Goal: Information Seeking & Learning: Find specific fact

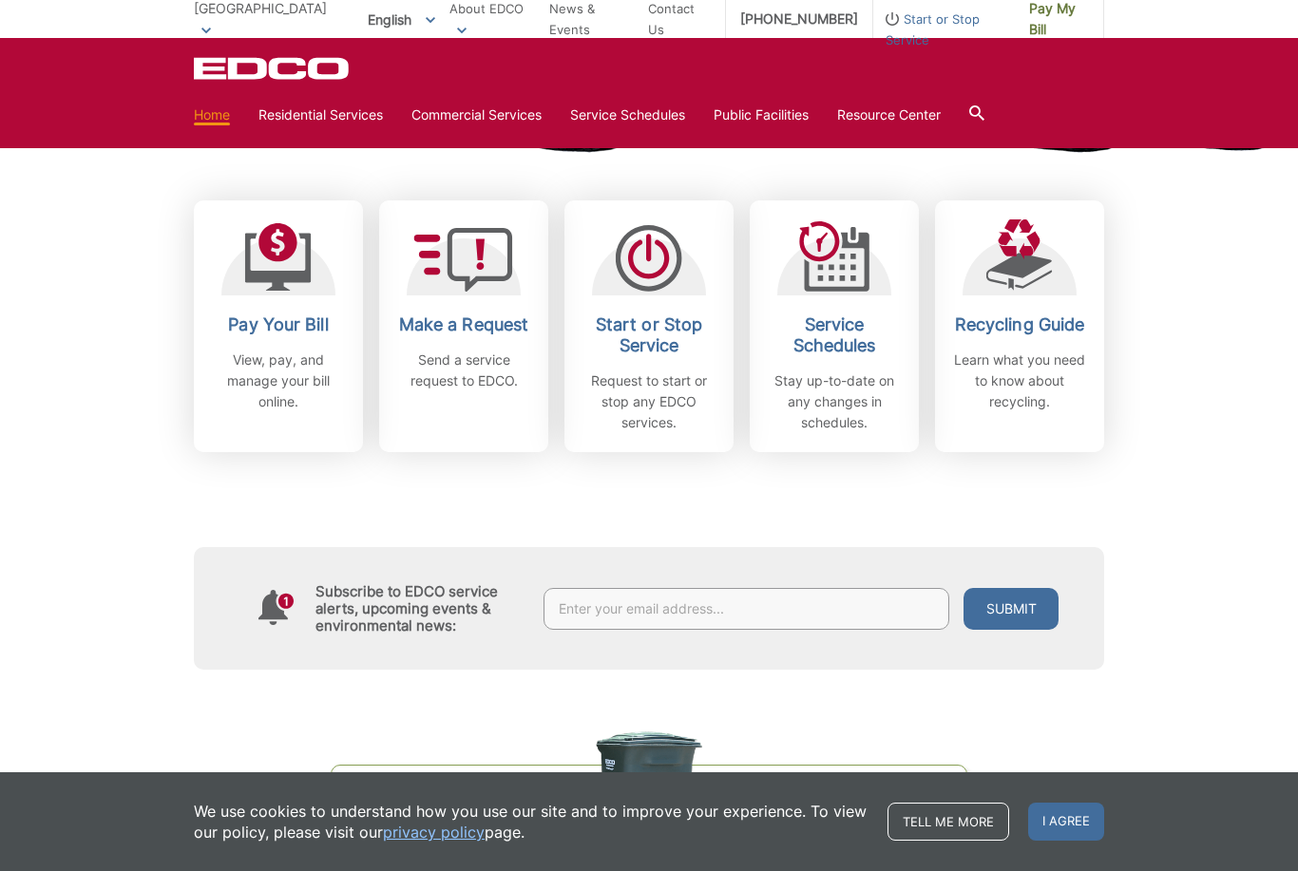
scroll to position [503, 0]
click at [1083, 841] on span "I agree" at bounding box center [1066, 822] width 76 height 38
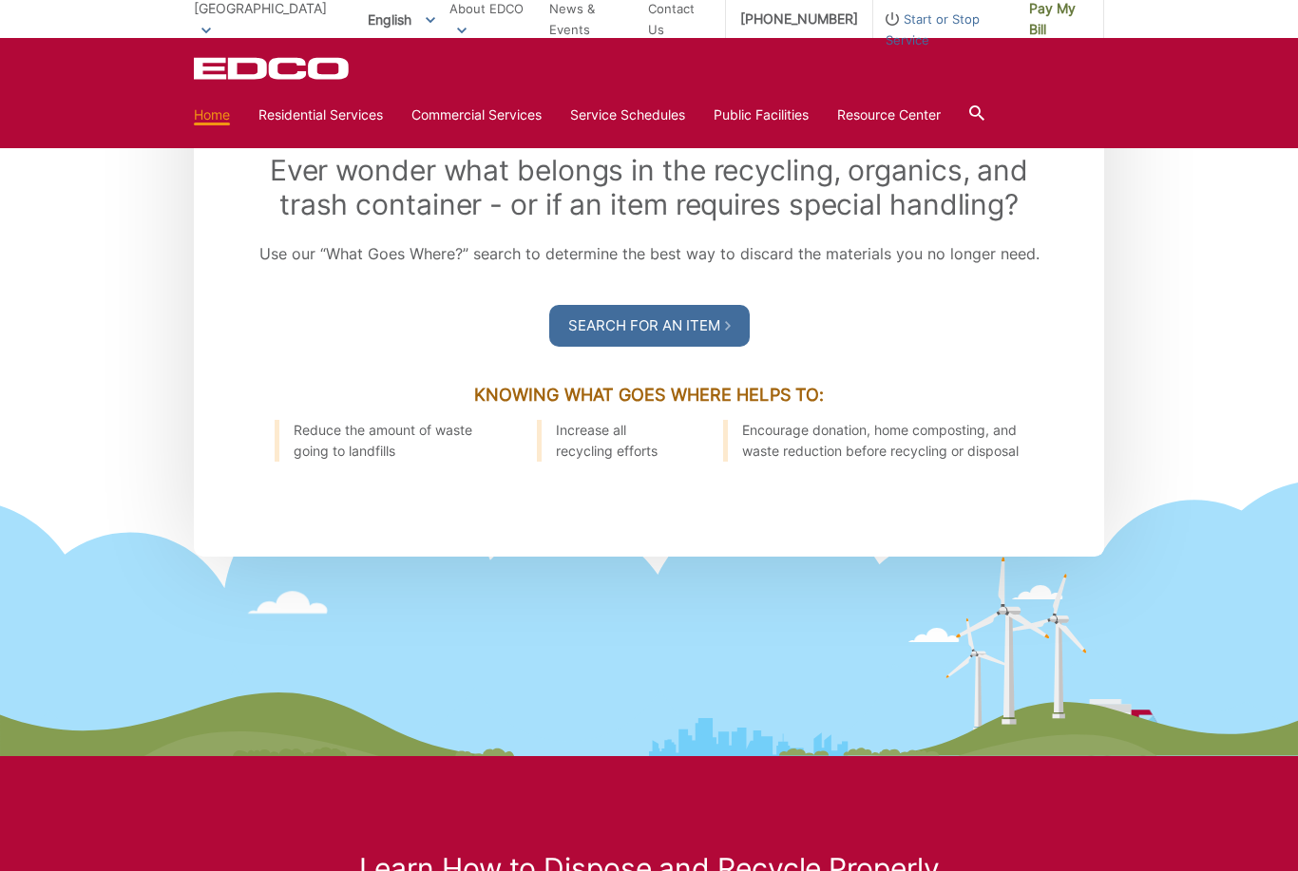
scroll to position [2193, 0]
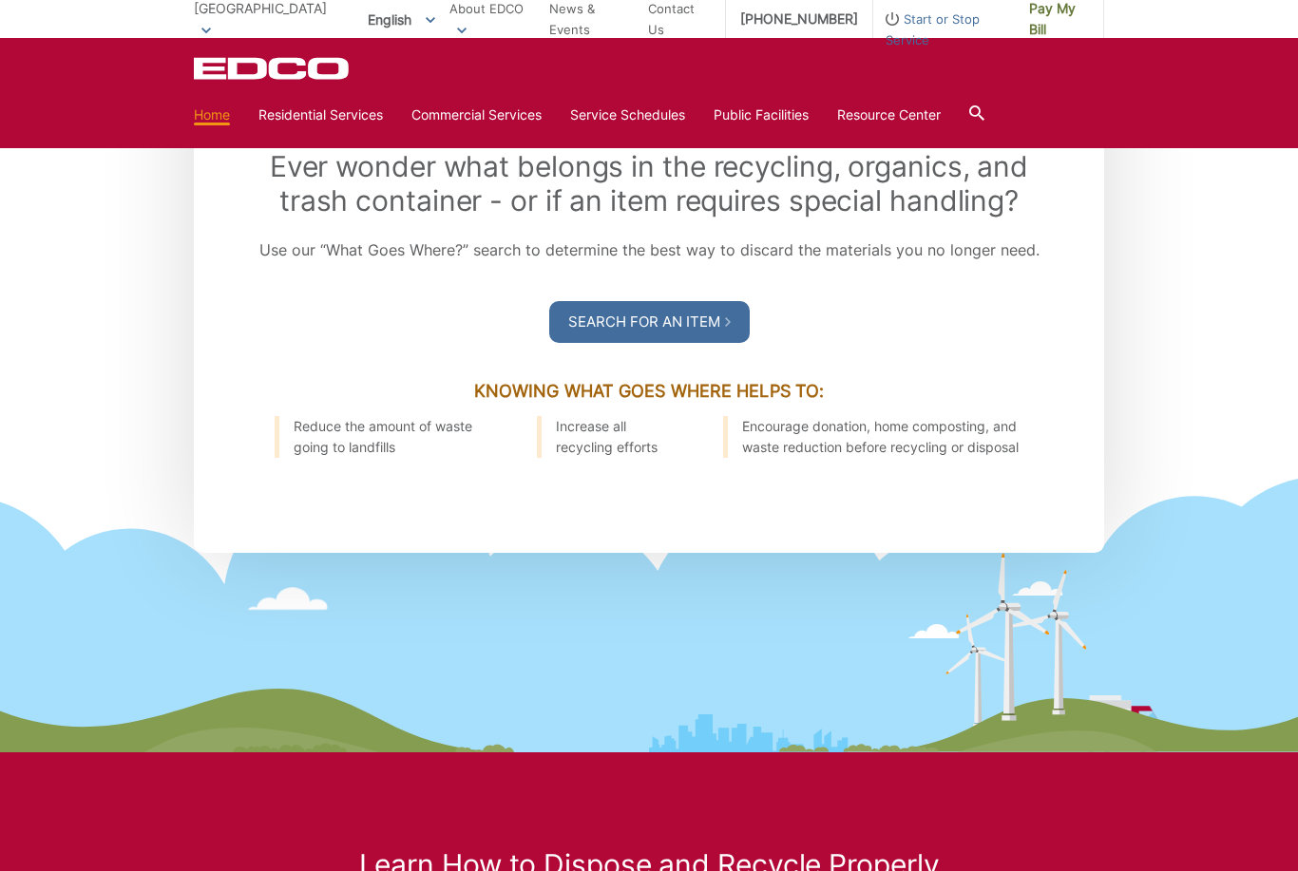
click at [701, 343] on link "Search For an Item" at bounding box center [649, 322] width 200 height 42
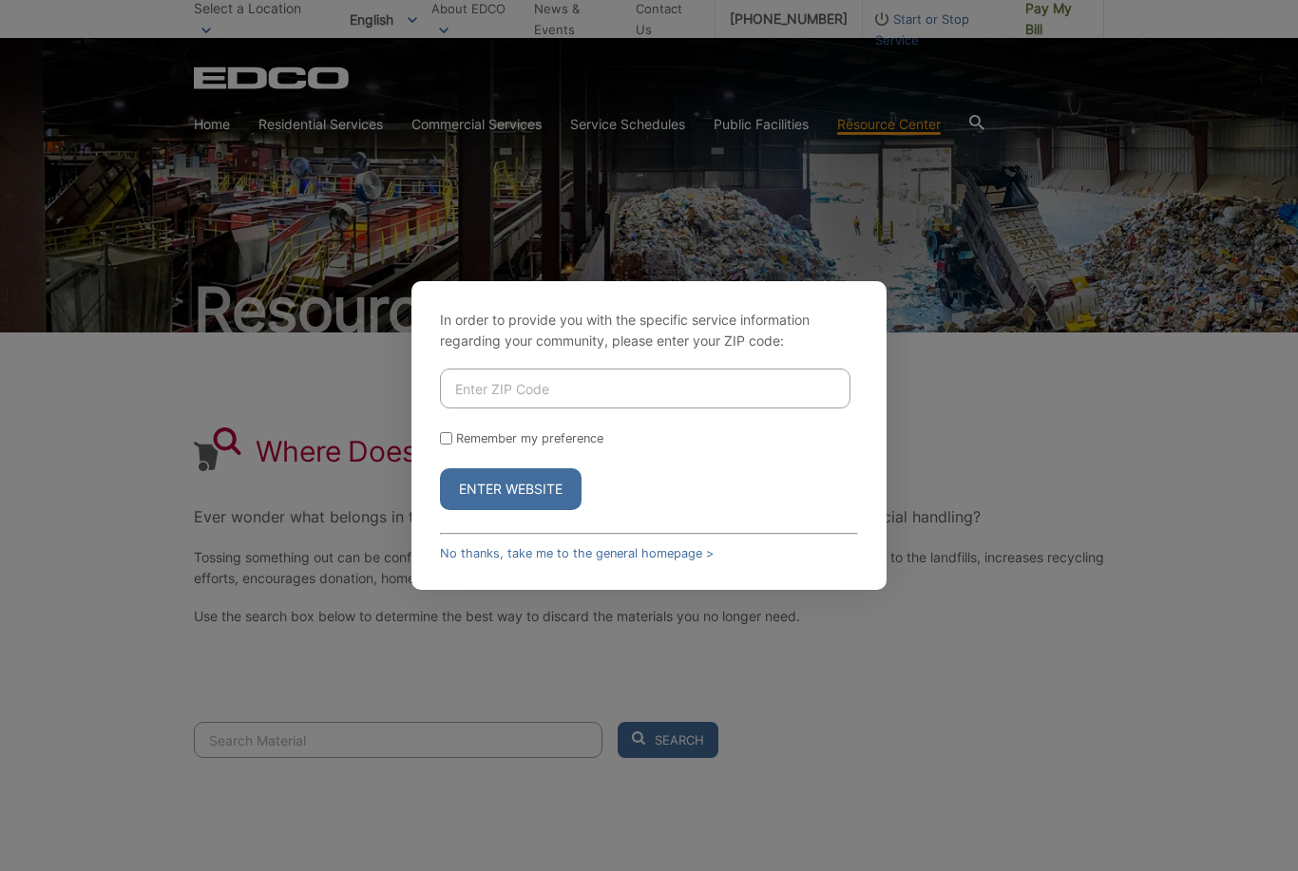
click at [790, 408] on input "Enter ZIP Code" at bounding box center [645, 389] width 410 height 40
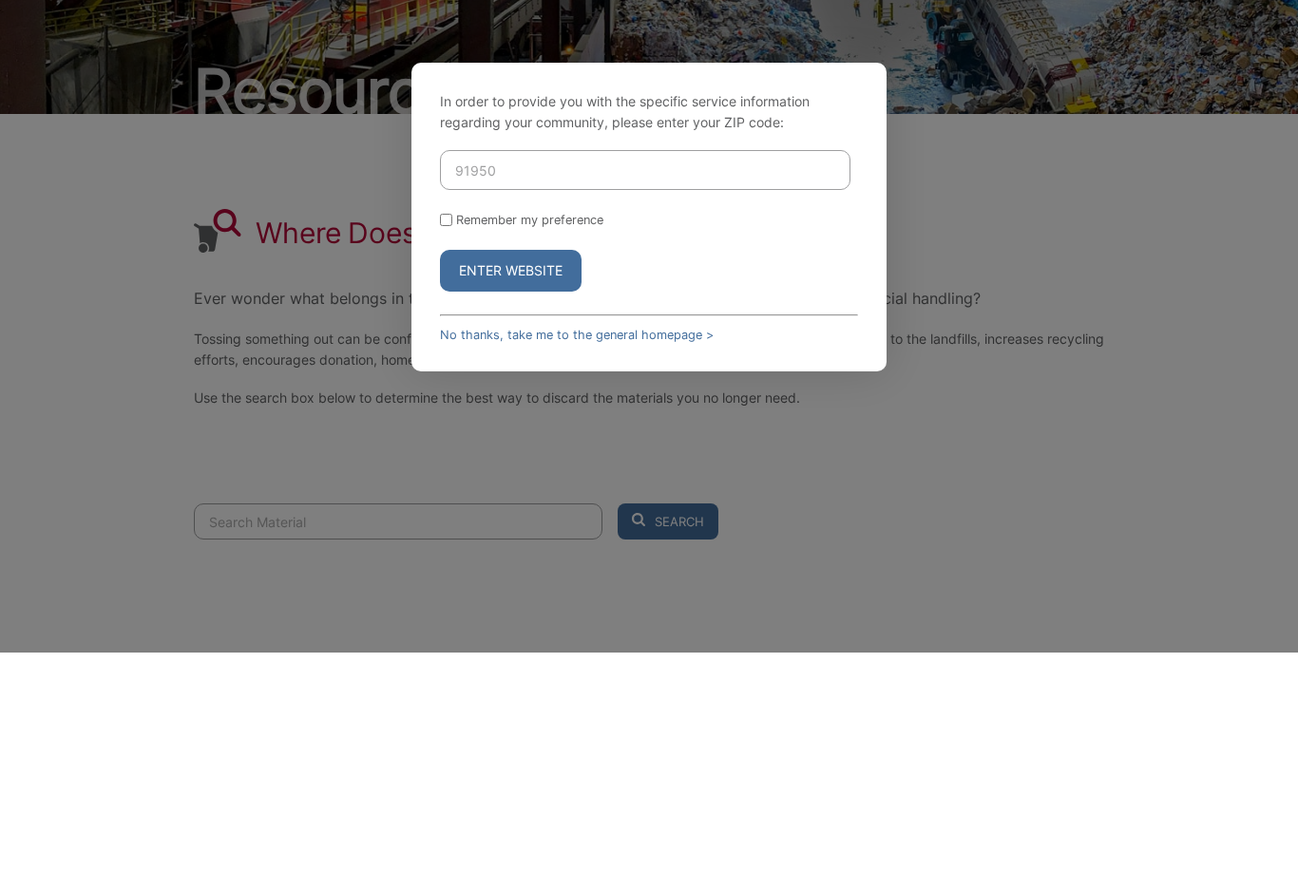
type input "91950"
click at [447, 432] on input "Remember my preference" at bounding box center [446, 438] width 12 height 12
checkbox input "true"
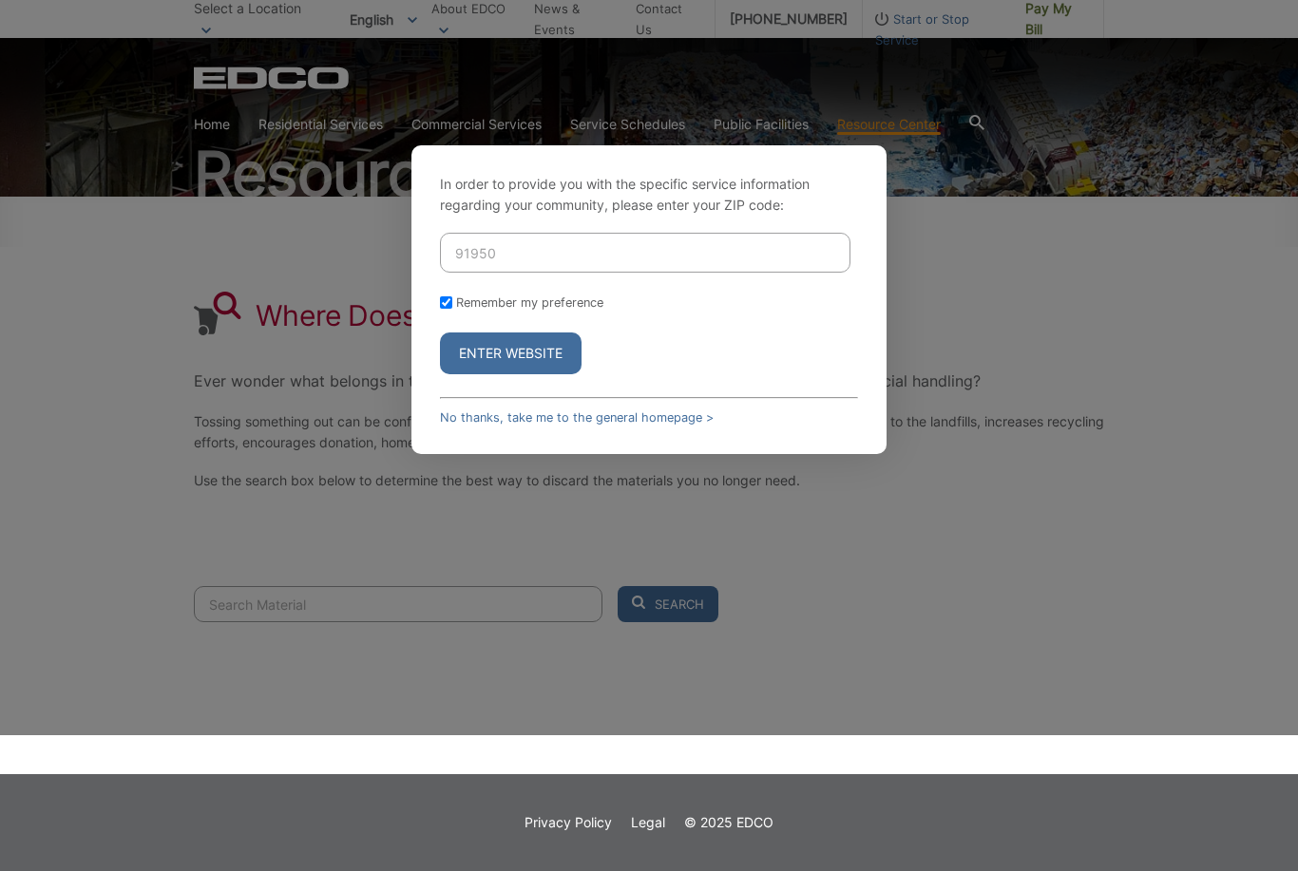
click at [562, 374] on button "Enter Website" at bounding box center [511, 353] width 142 height 42
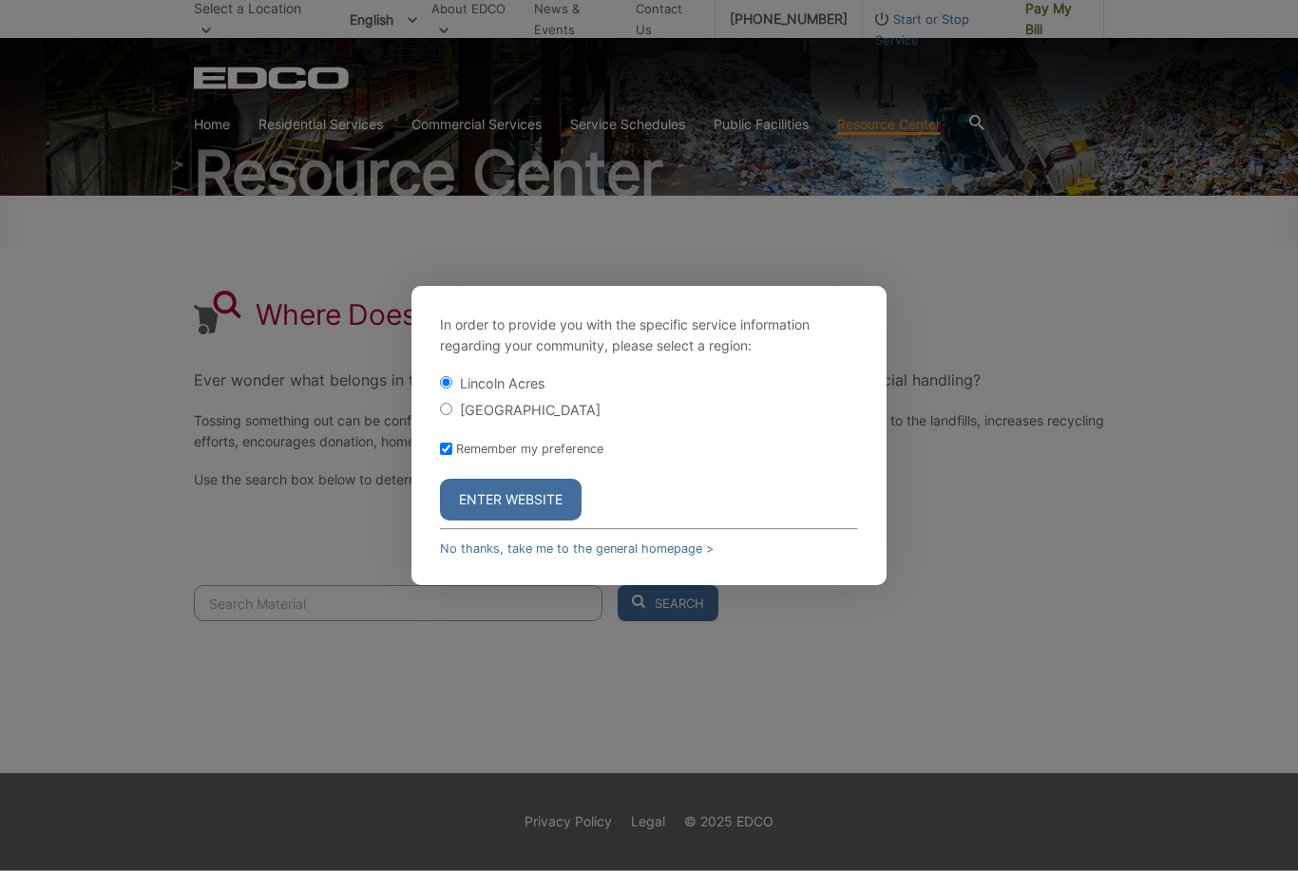
click at [535, 520] on button "Enter Website" at bounding box center [511, 500] width 142 height 42
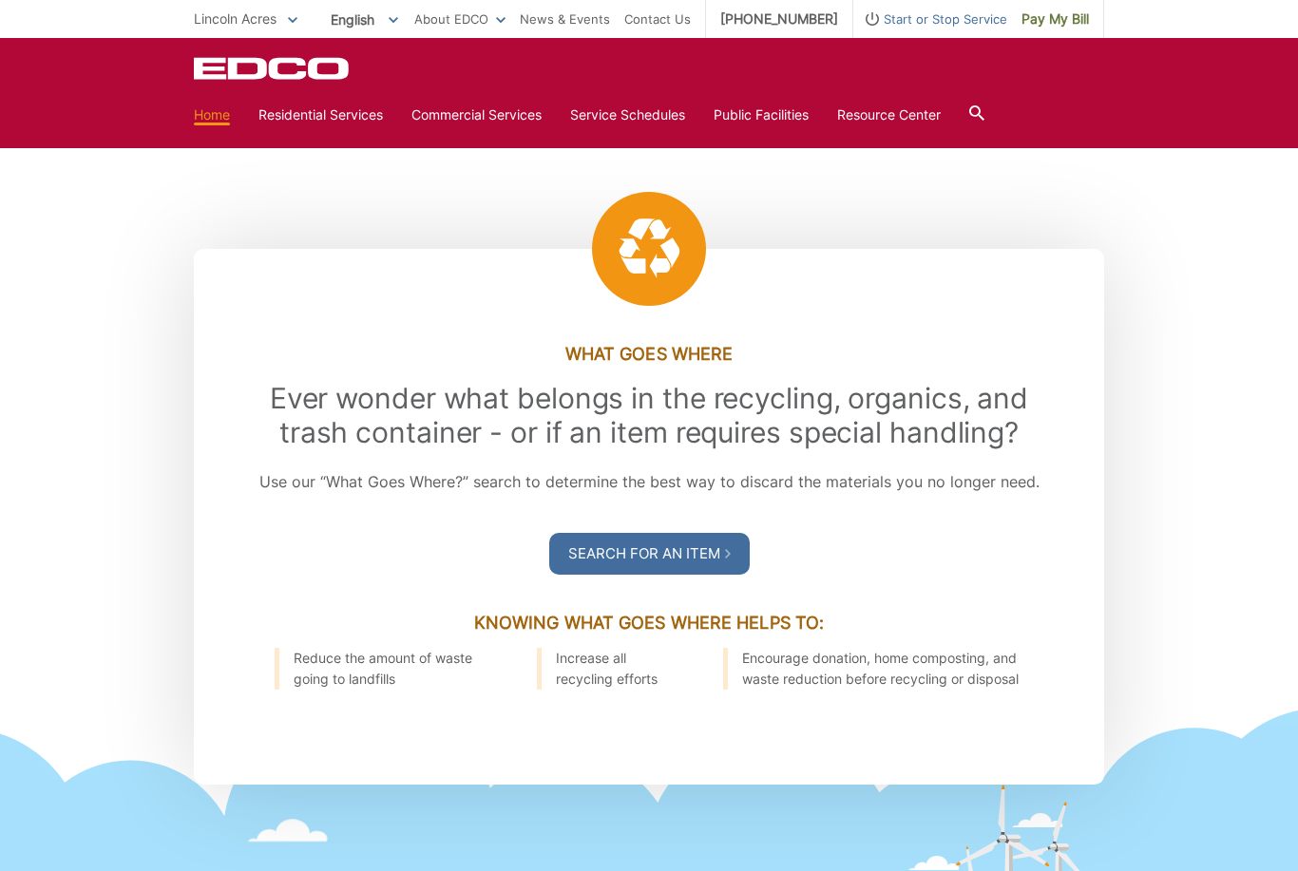
scroll to position [1955, 0]
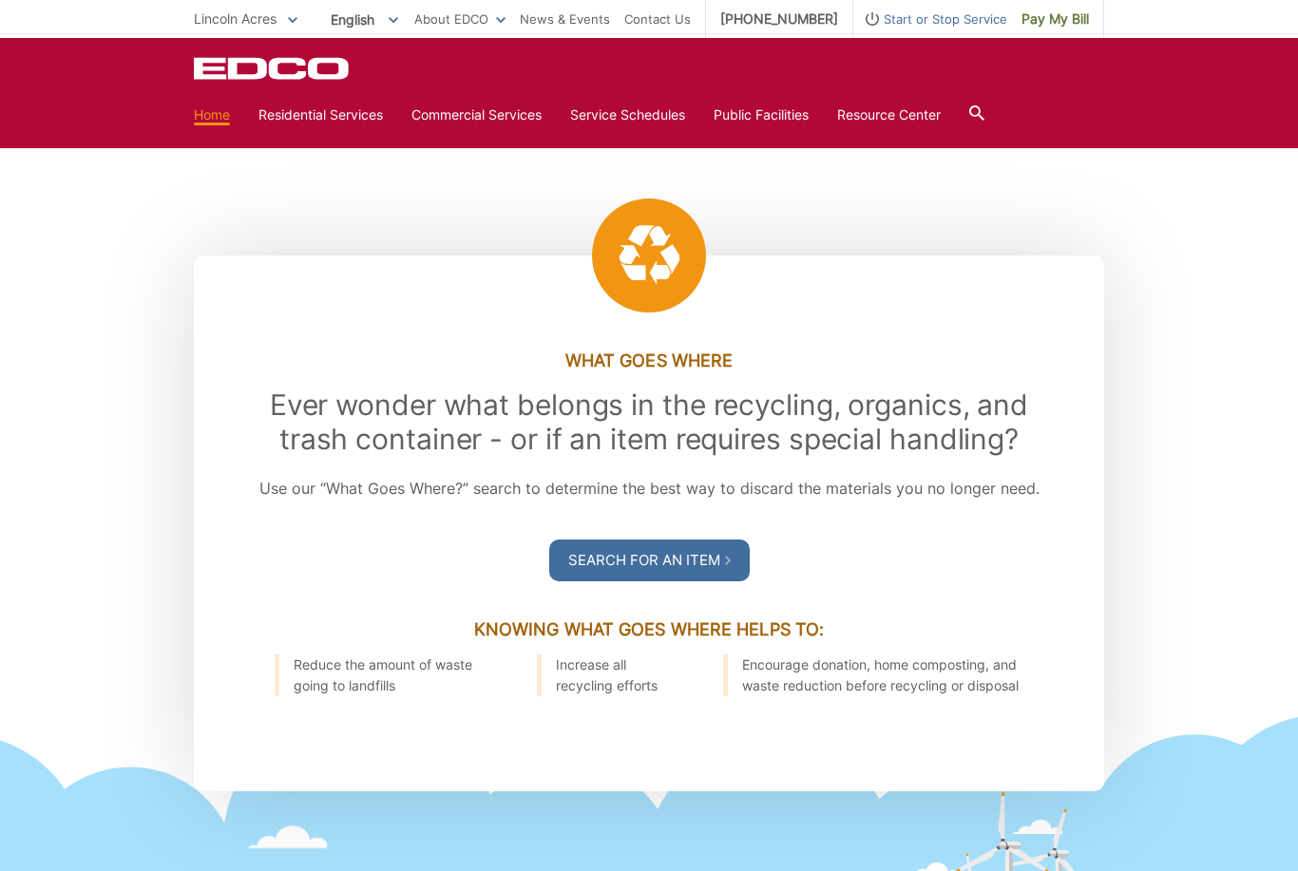
click at [701, 581] on link "Search For an Item" at bounding box center [649, 561] width 200 height 42
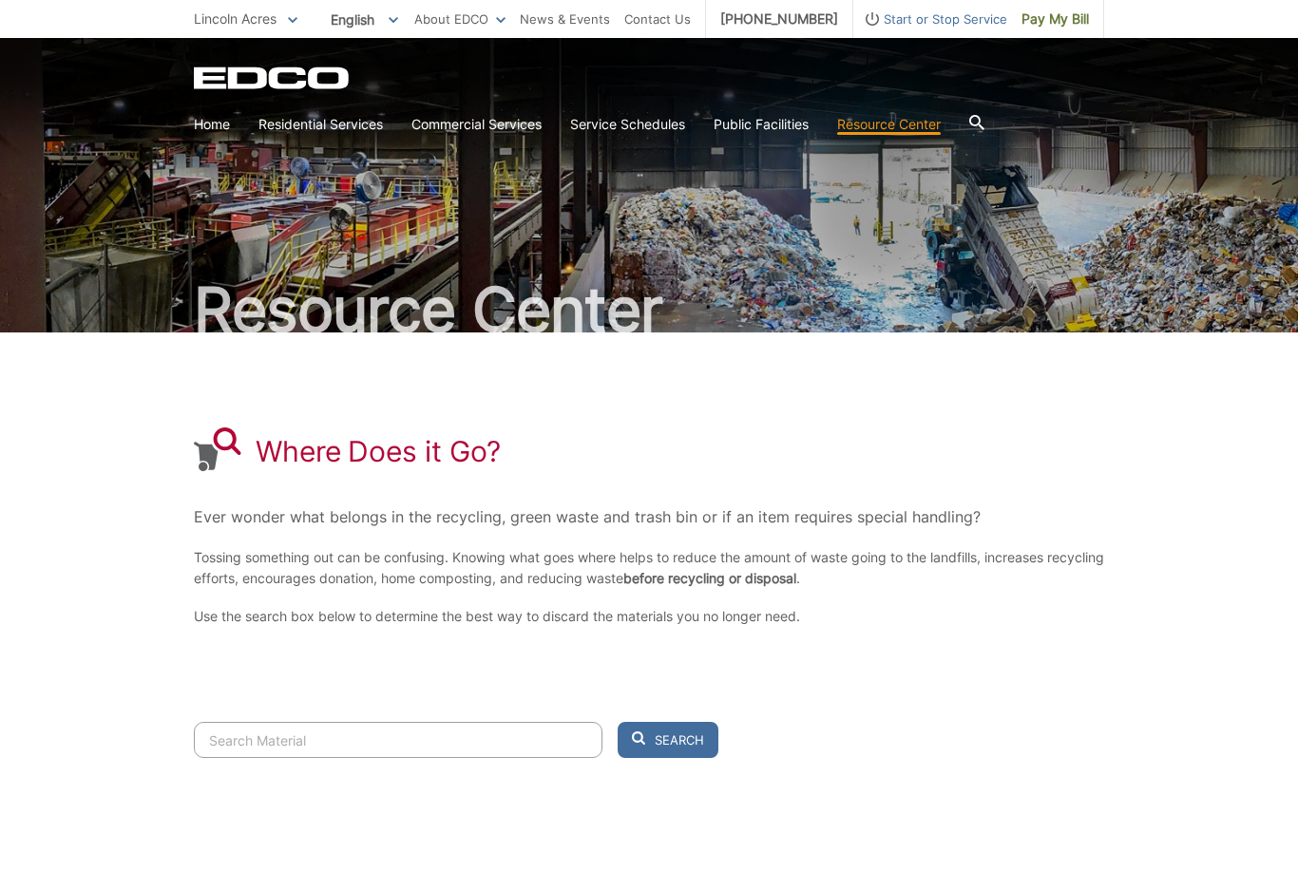
click at [510, 748] on input "Search" at bounding box center [398, 740] width 408 height 36
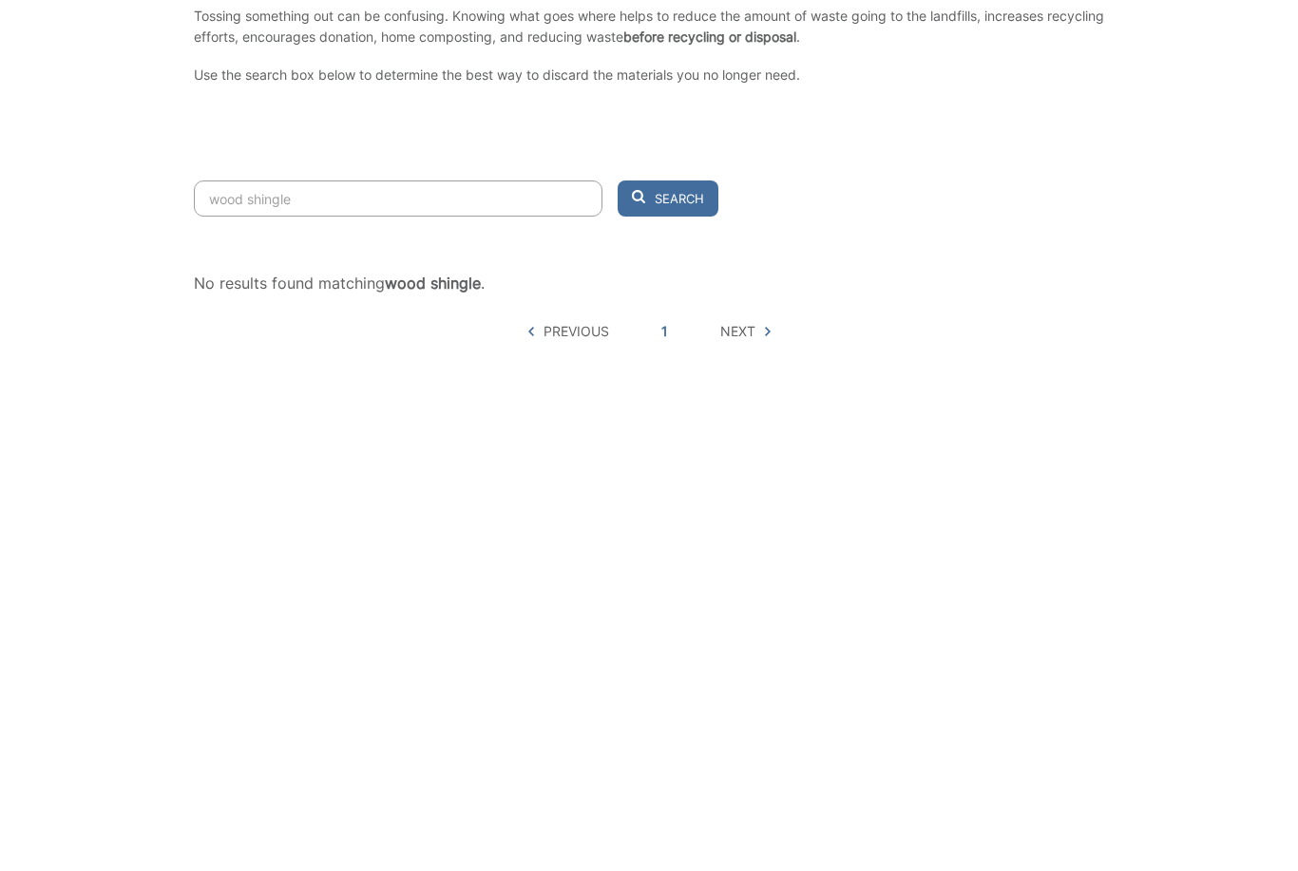
click at [668, 654] on button "Search" at bounding box center [667, 672] width 101 height 36
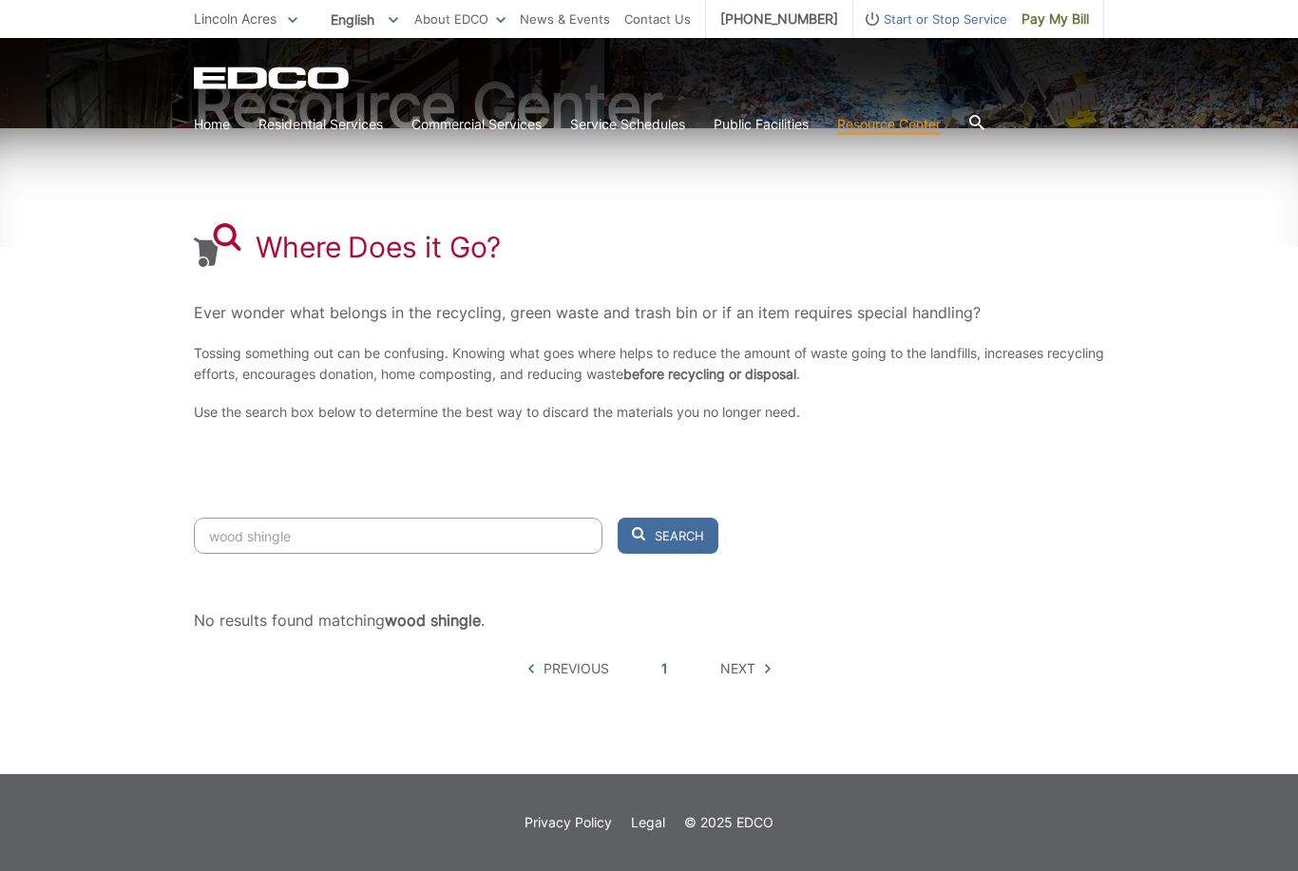
click at [474, 540] on input "wood shingle" at bounding box center [398, 536] width 408 height 36
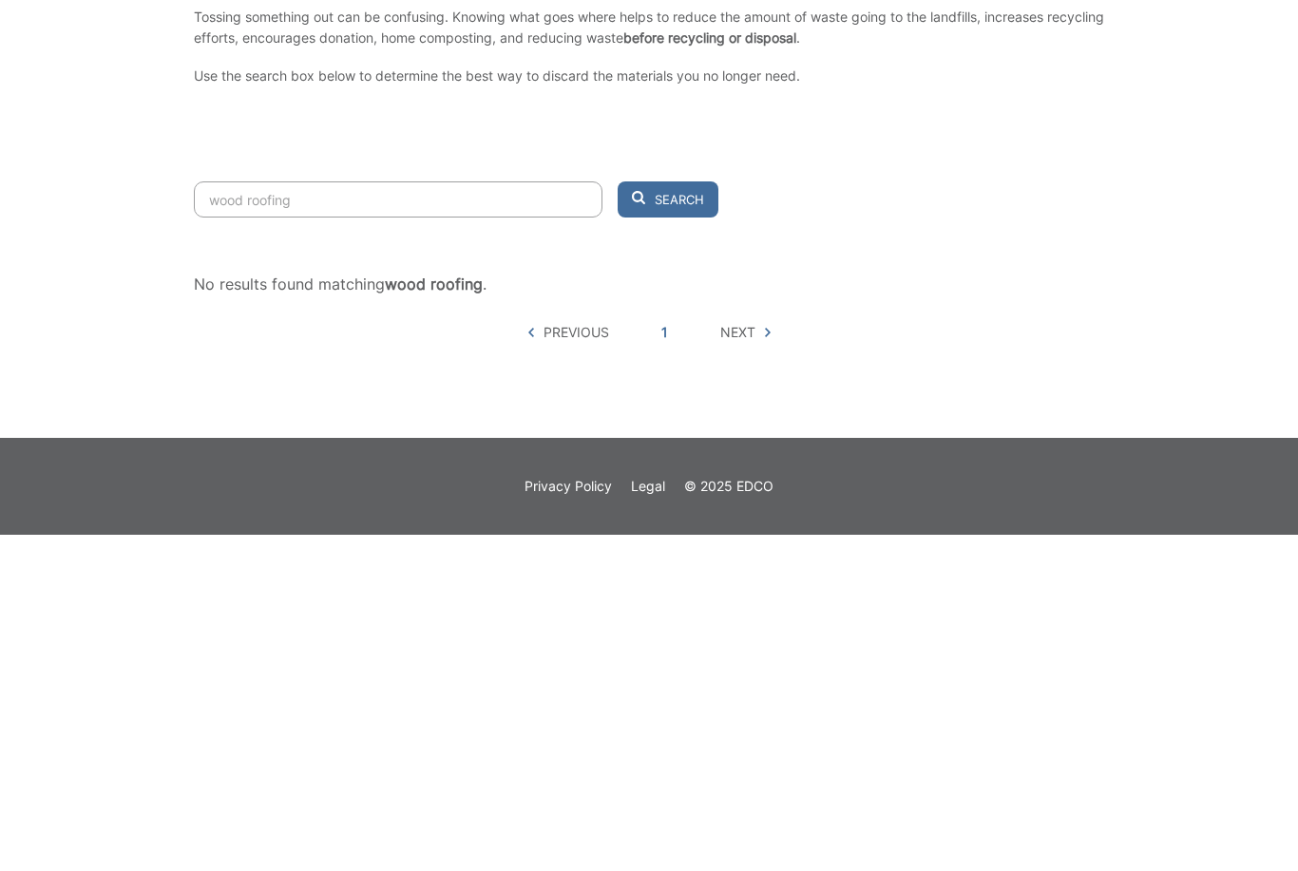
click at [668, 518] on button "Search" at bounding box center [667, 536] width 101 height 36
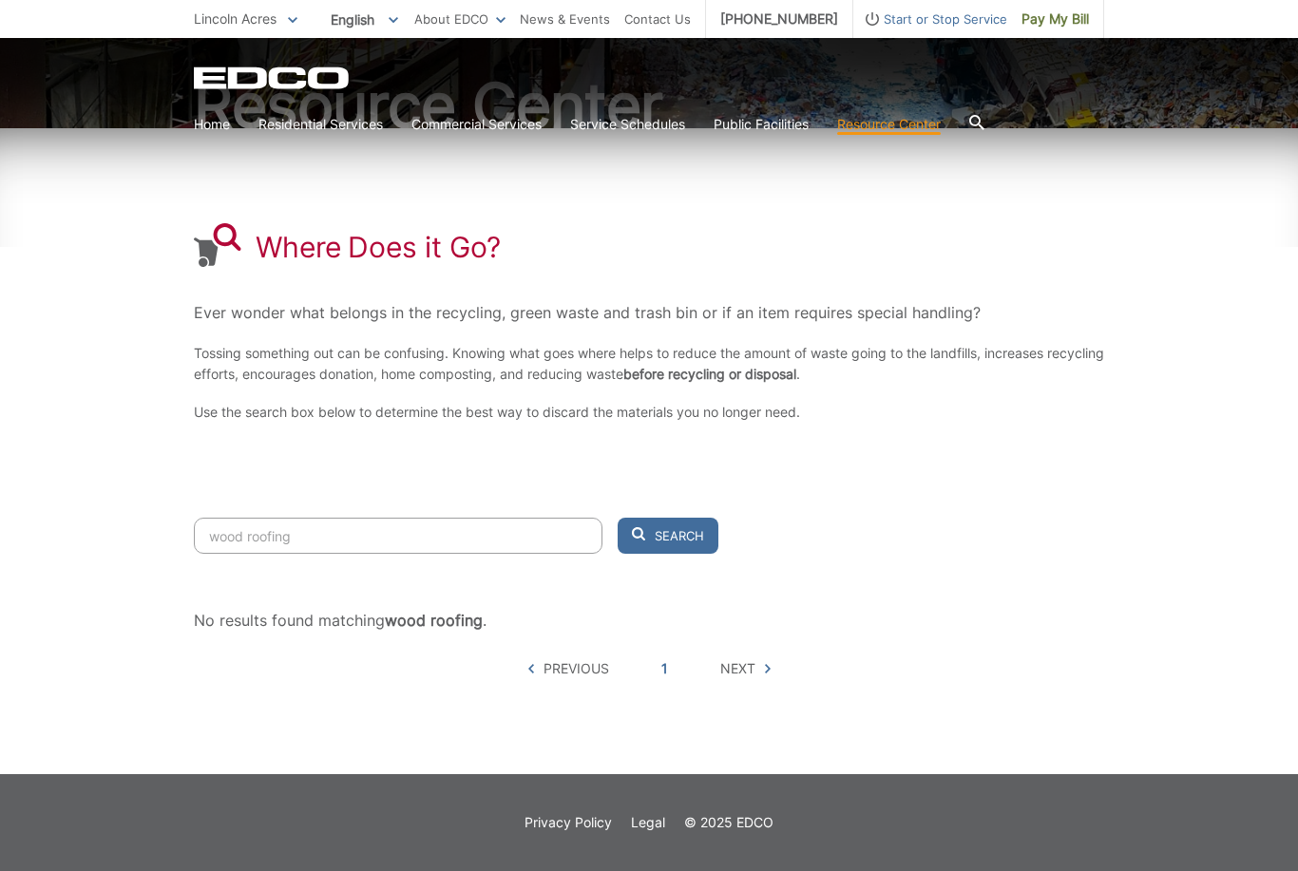
click at [756, 675] on span "Next" at bounding box center [745, 668] width 50 height 21
click at [749, 678] on span "Next" at bounding box center [737, 668] width 35 height 21
click at [761, 673] on span "Next" at bounding box center [745, 668] width 50 height 21
click at [752, 673] on span "Next" at bounding box center [737, 668] width 35 height 21
click at [242, 550] on input "wood roofing" at bounding box center [398, 536] width 408 height 36
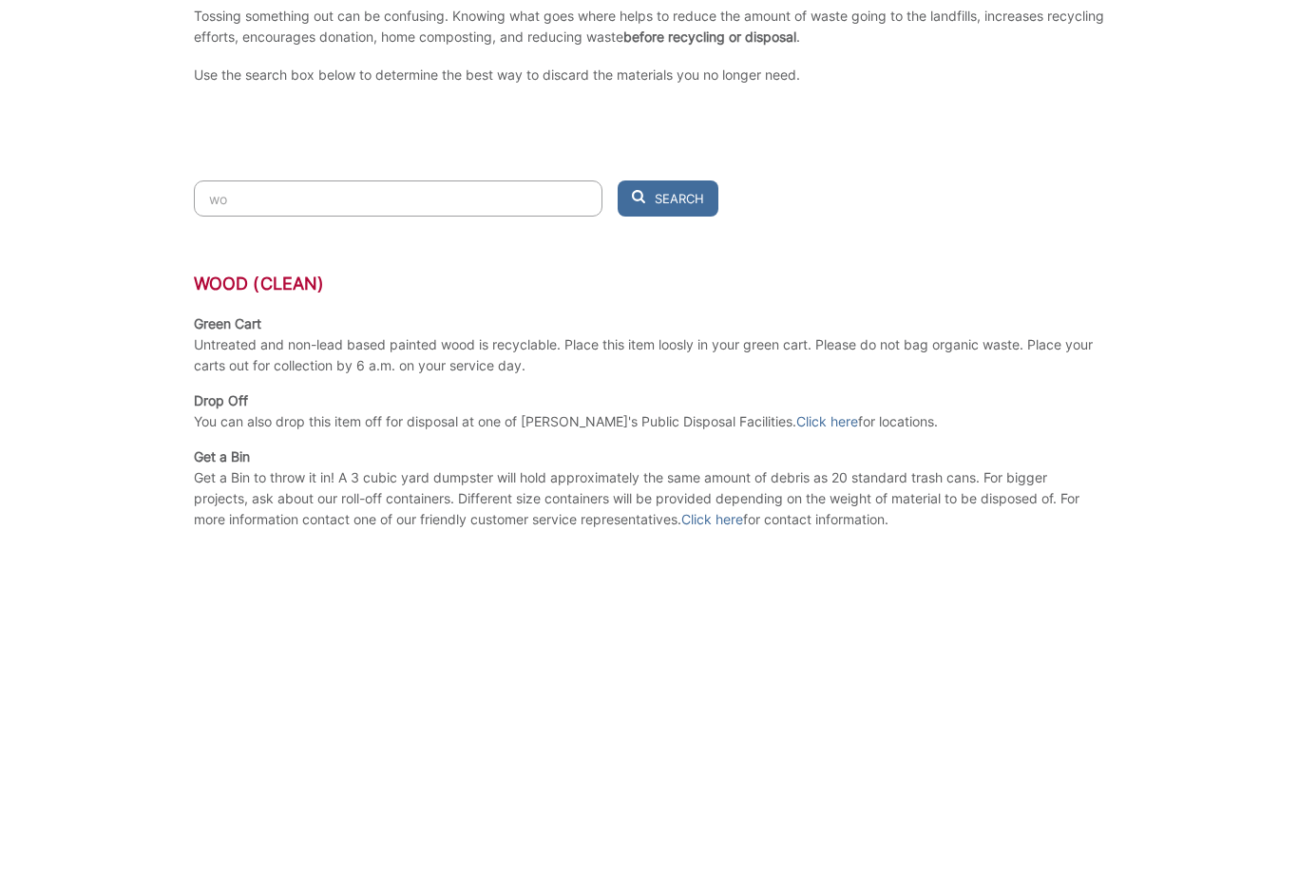
type input "w"
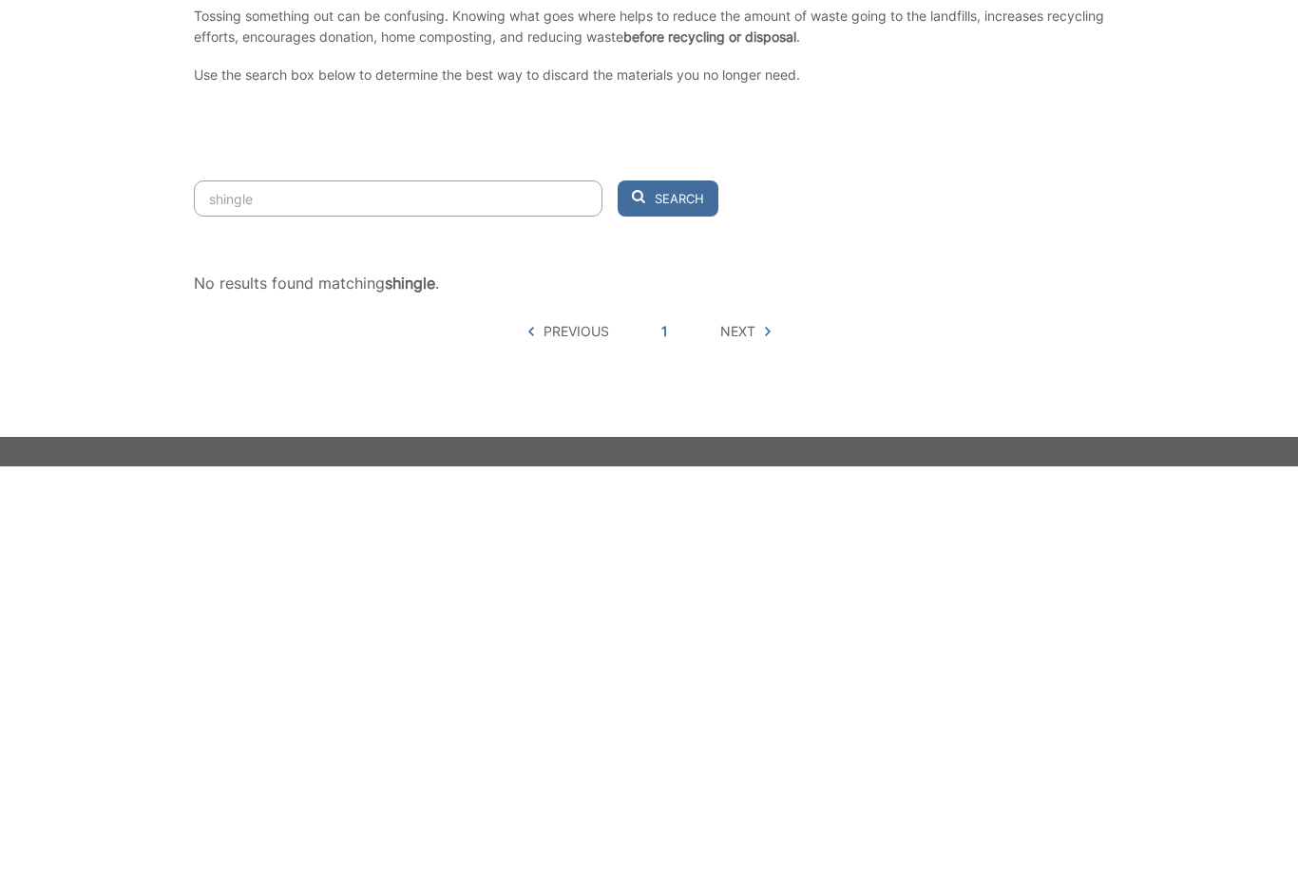
click at [668, 585] on button "Search" at bounding box center [667, 603] width 101 height 36
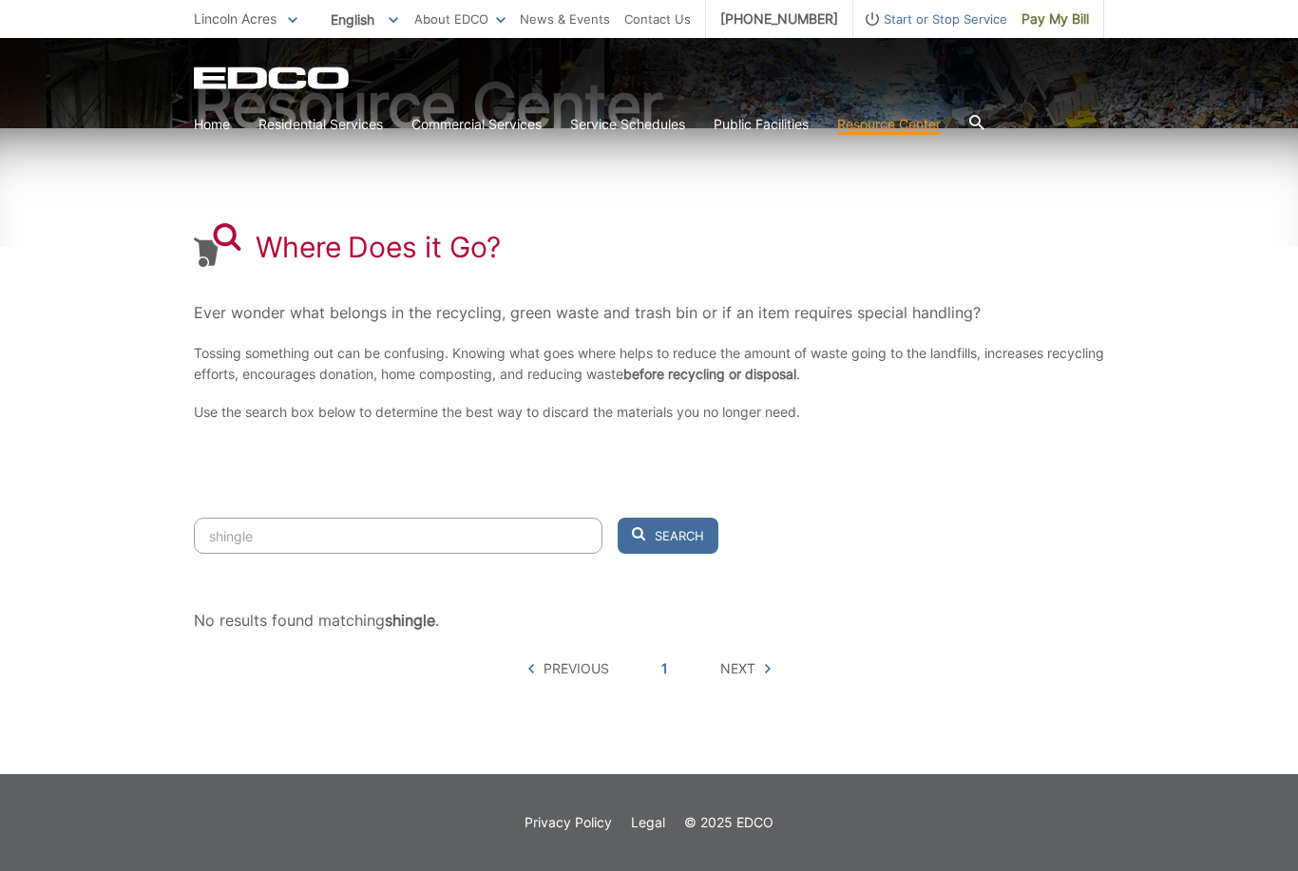
click at [549, 532] on input "shingle" at bounding box center [398, 536] width 408 height 36
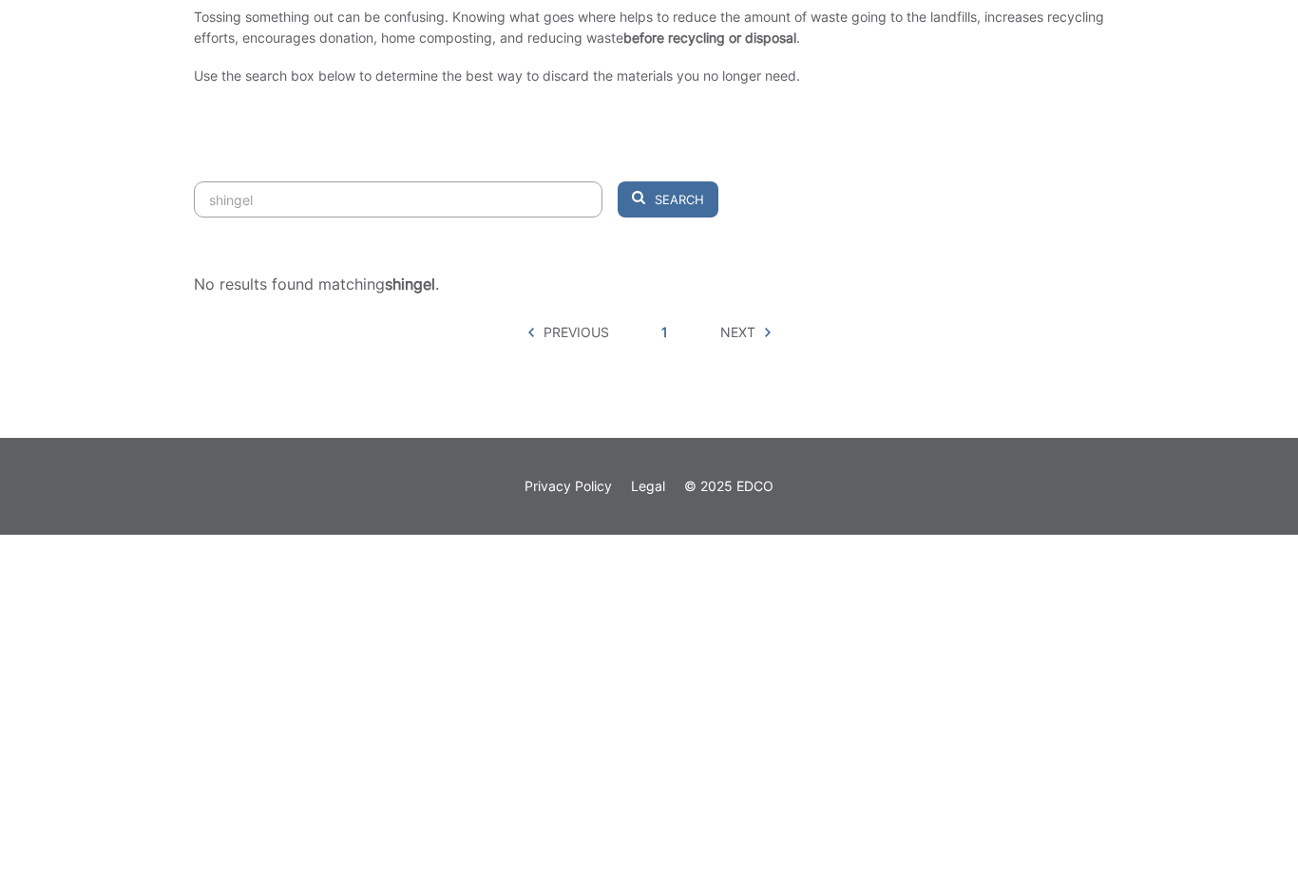
click at [668, 518] on button "Search" at bounding box center [667, 536] width 101 height 36
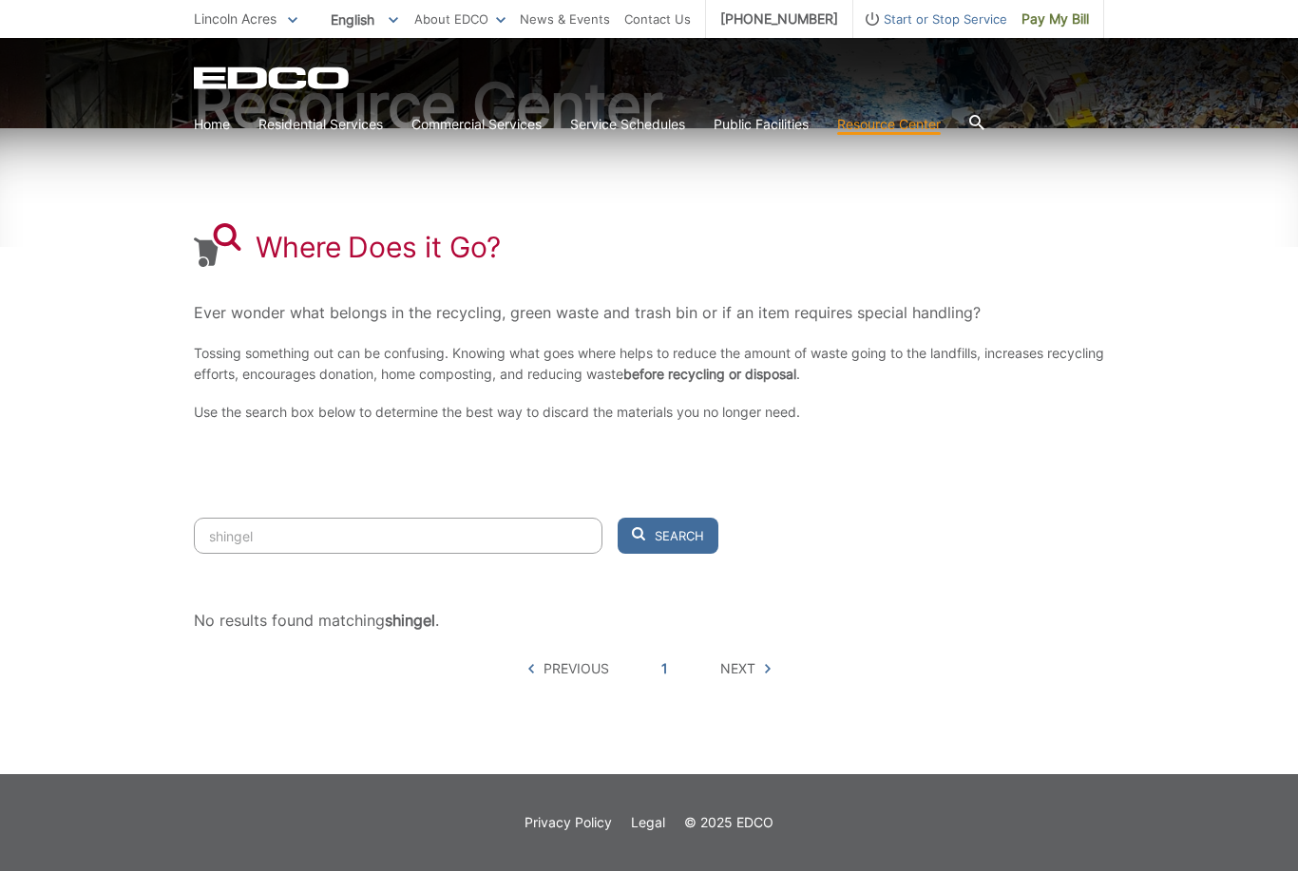
click at [488, 540] on input "shingel" at bounding box center [398, 536] width 408 height 36
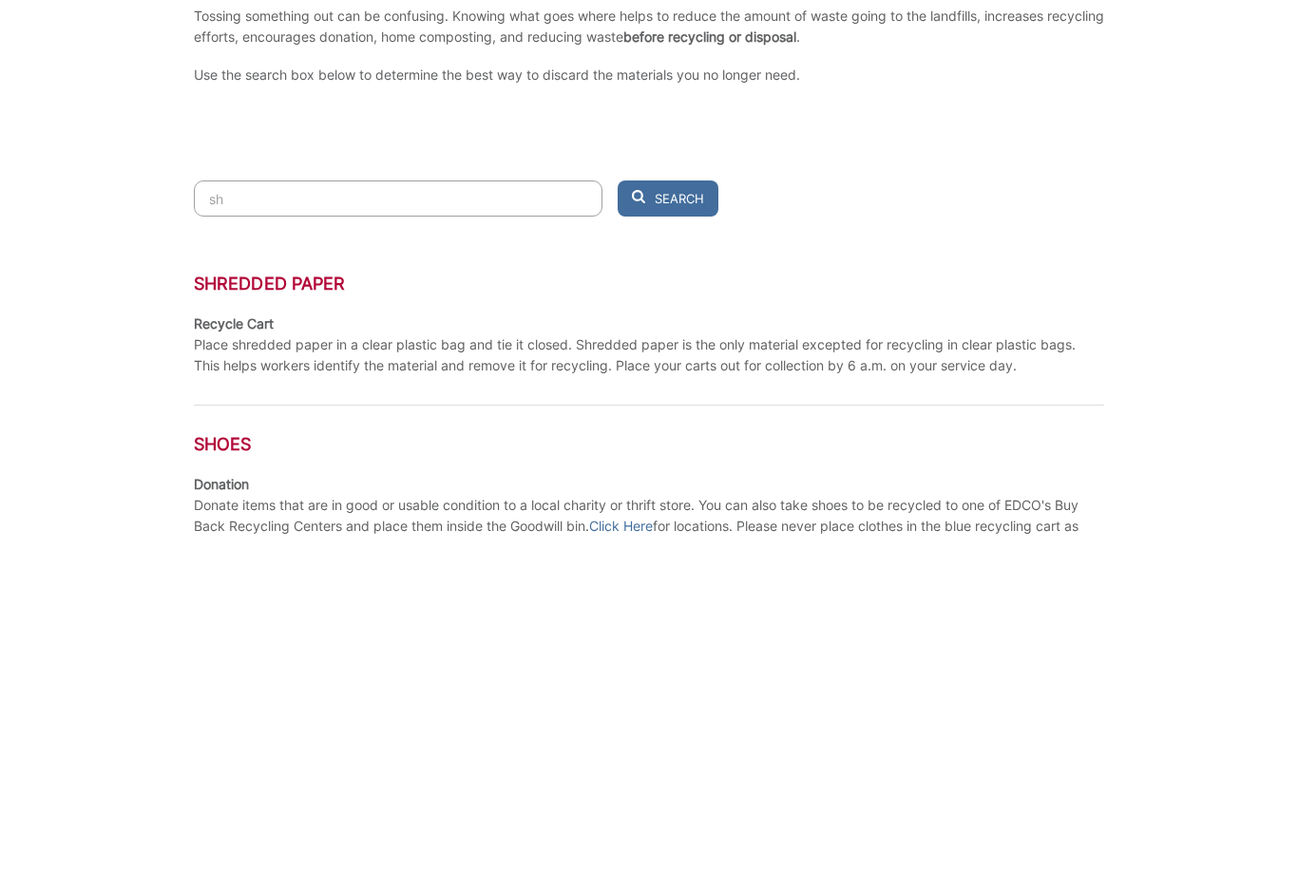
type input "s"
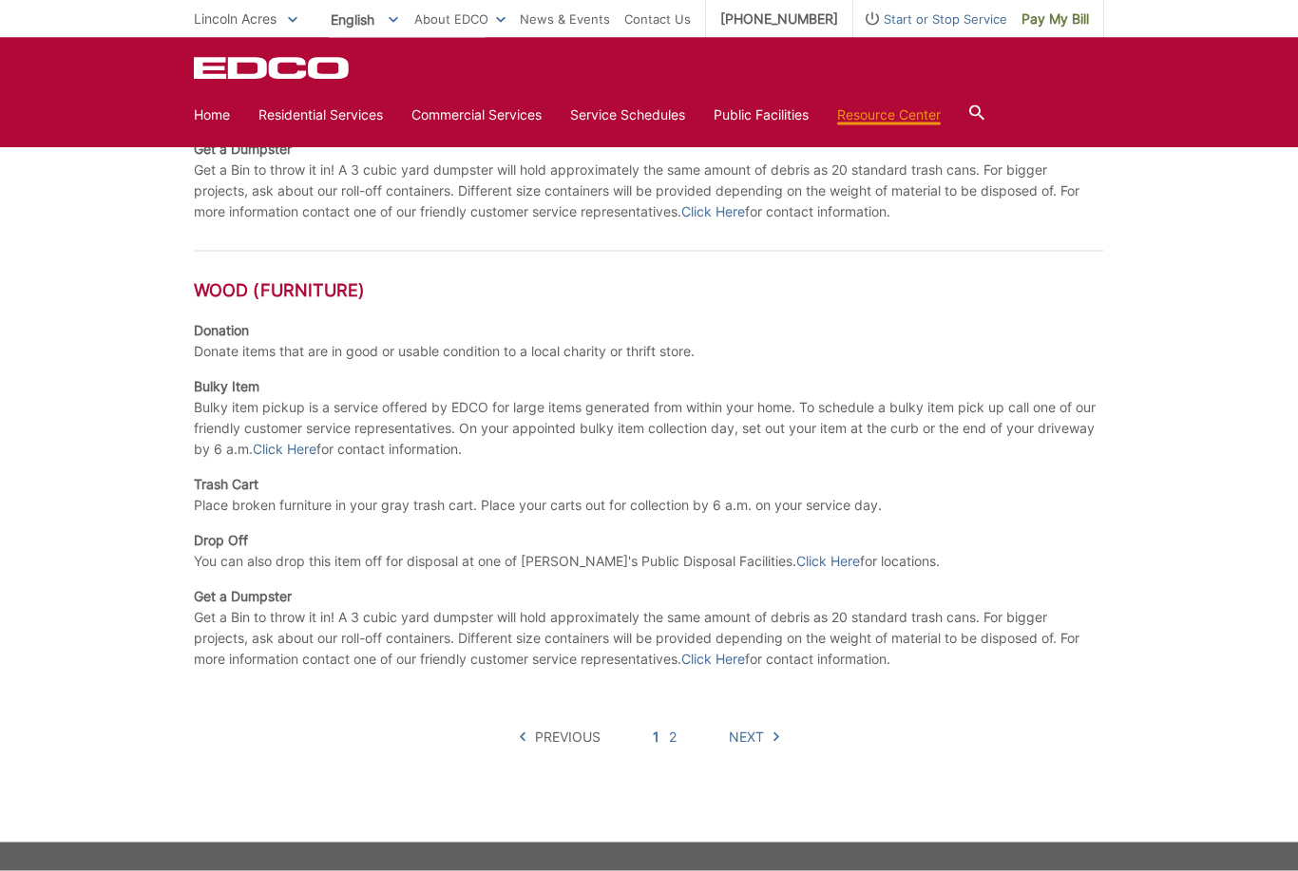
scroll to position [1543, 0]
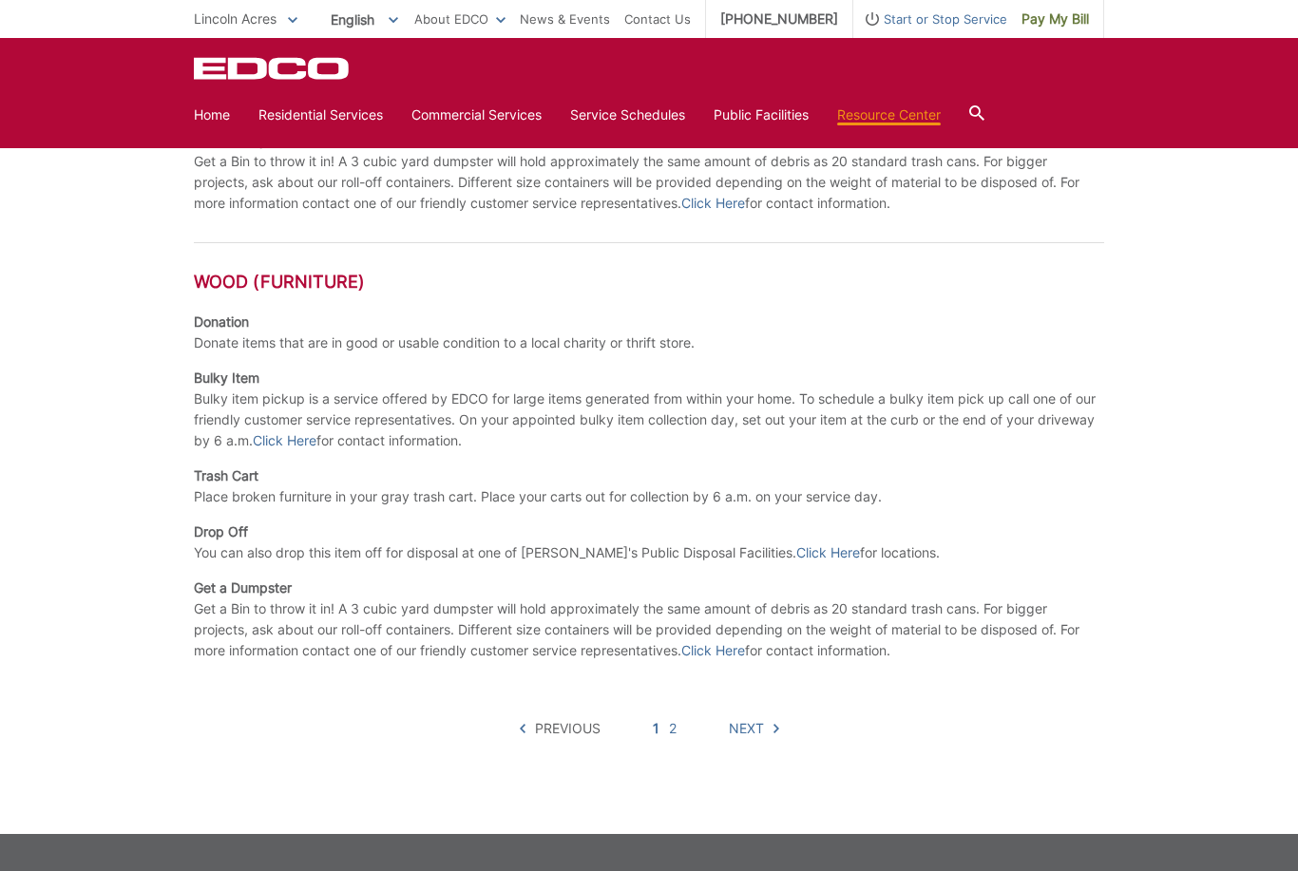
type input "wood"
click at [759, 738] on span "Next" at bounding box center [746, 728] width 35 height 21
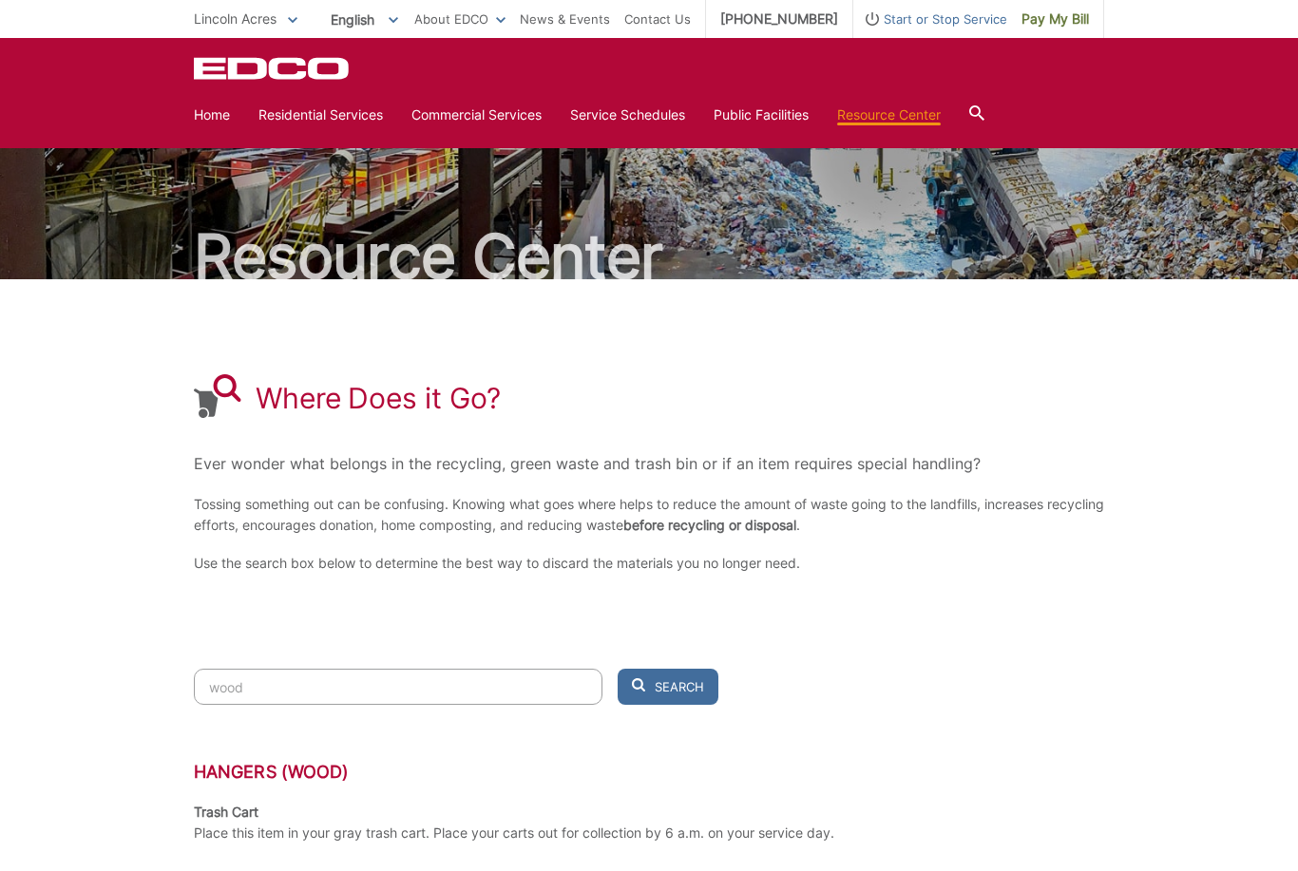
scroll to position [0, 0]
